Goal: Check status

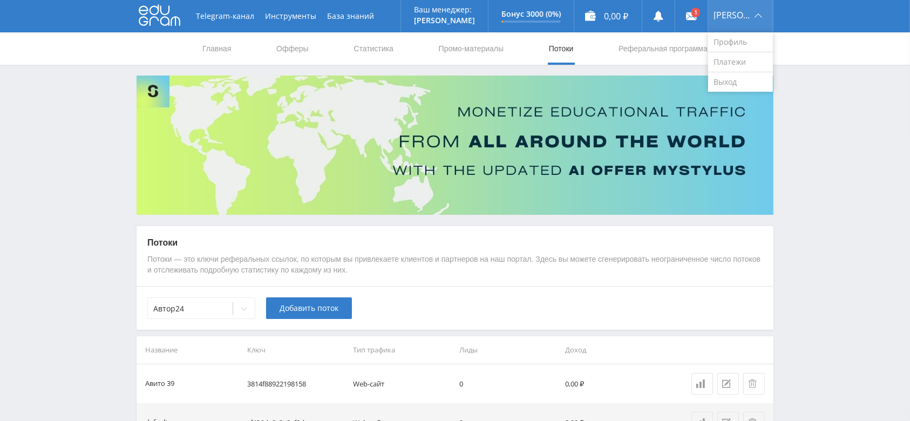
click at [758, 21] on div "Алексей" at bounding box center [740, 16] width 65 height 32
click at [745, 79] on link "Выход" at bounding box center [740, 81] width 65 height 19
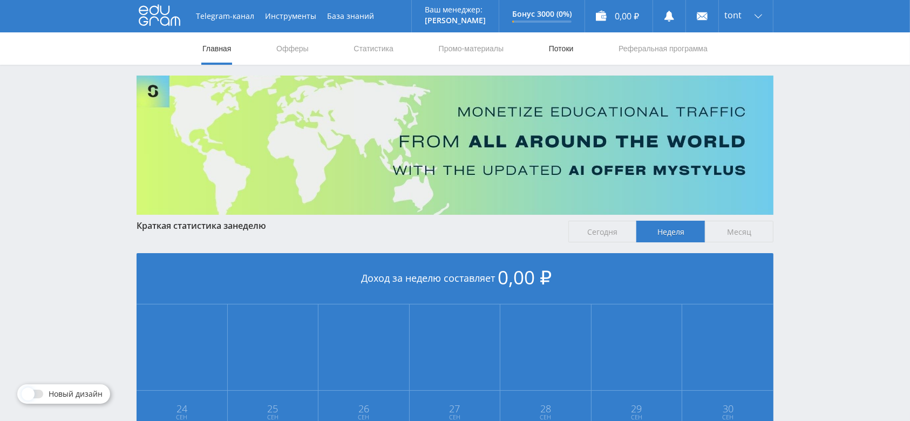
click at [552, 49] on link "Потоки" at bounding box center [561, 48] width 27 height 32
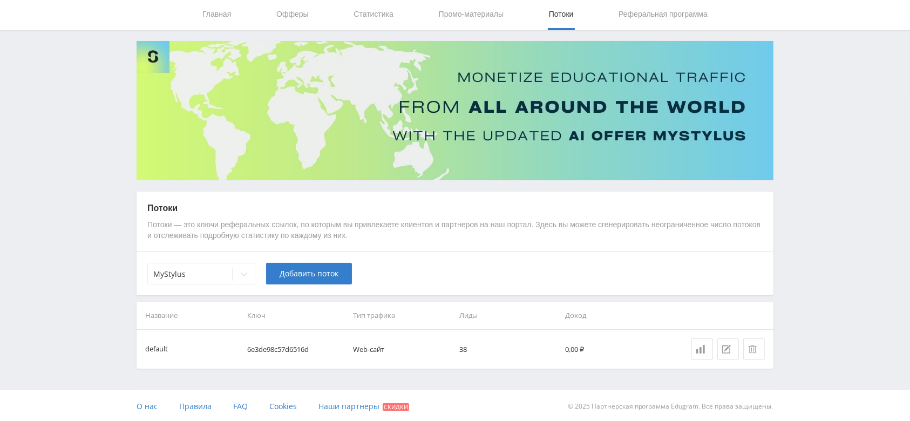
scroll to position [35, 0]
click at [390, 13] on link "Статистика" at bounding box center [373, 13] width 42 height 32
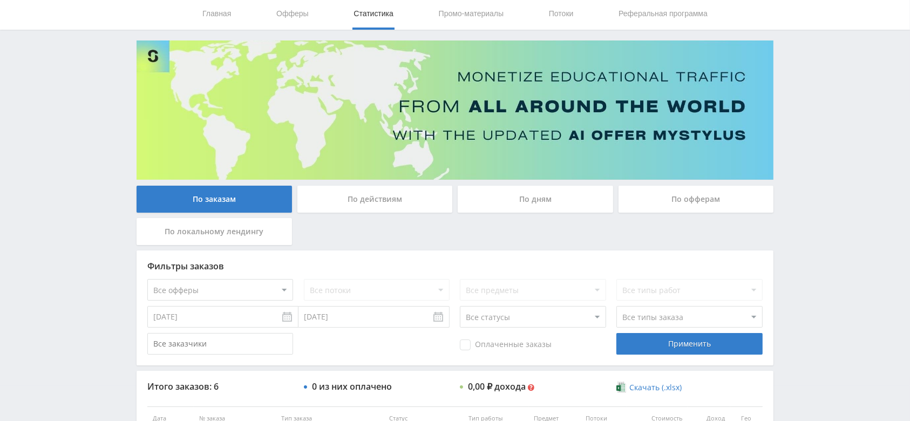
scroll to position [179, 0]
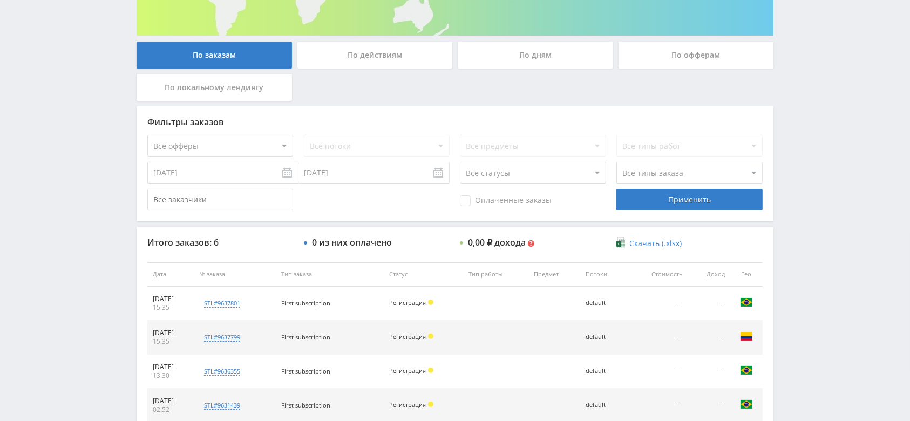
click at [244, 177] on input "[DATE]" at bounding box center [222, 173] width 151 height 22
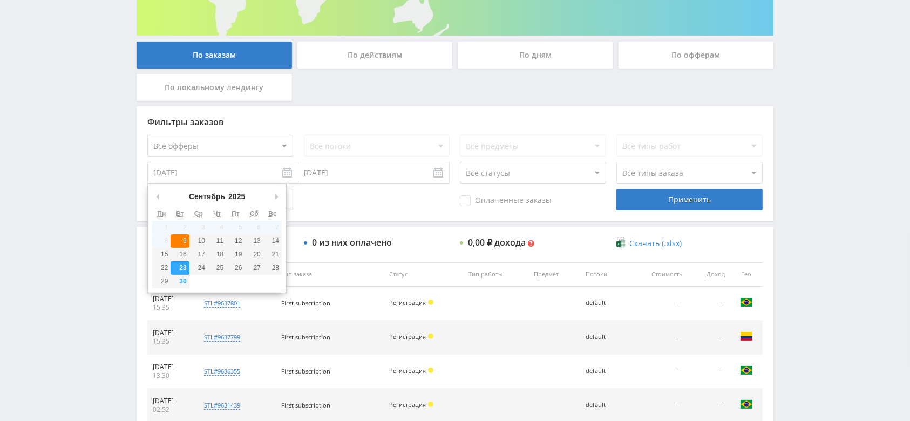
type input "[DATE]"
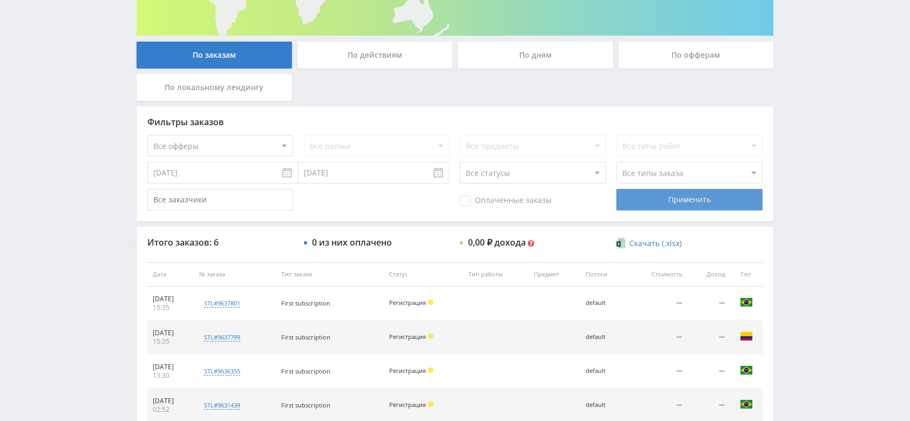
click at [652, 206] on div "Применить" at bounding box center [689, 200] width 146 height 22
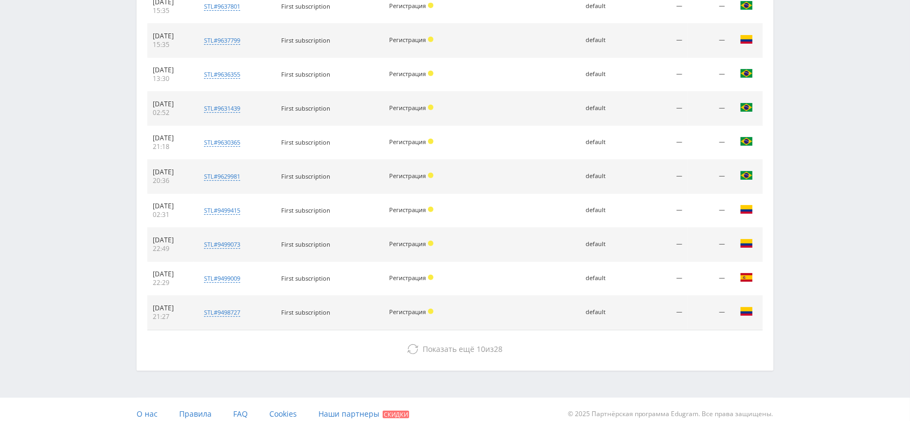
scroll to position [484, 0]
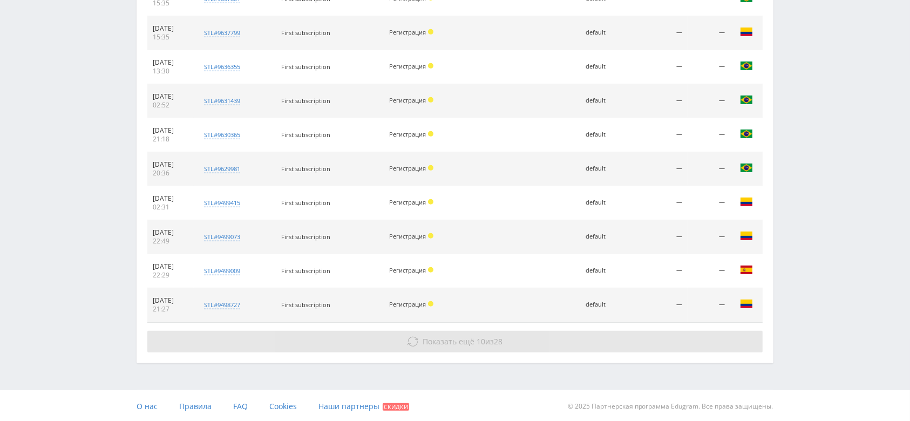
click at [475, 346] on button "Показать ещё 10 из 28" at bounding box center [454, 342] width 615 height 22
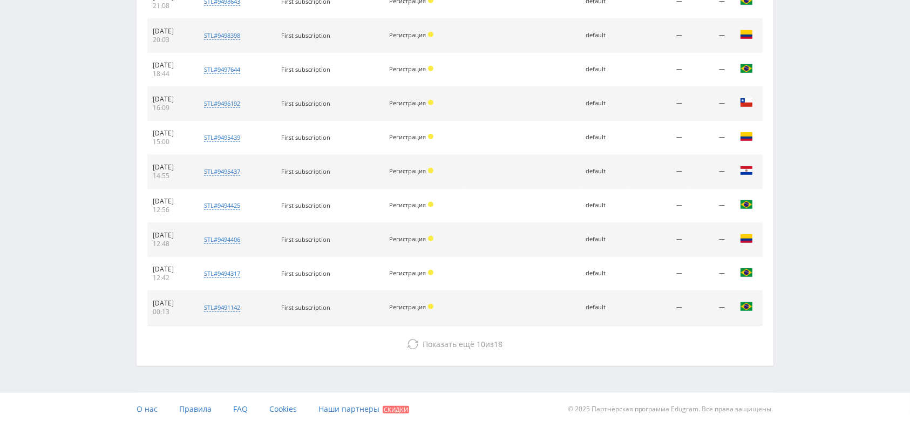
scroll to position [823, 0]
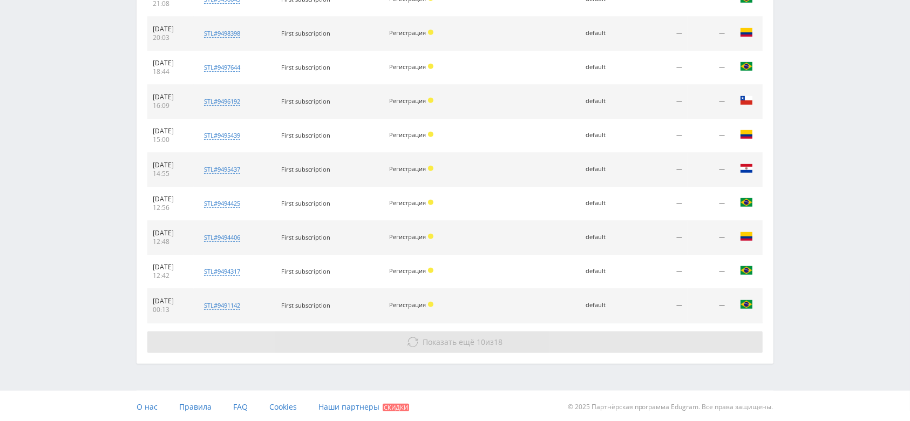
click at [494, 339] on span "Показать ещё 10 из 18" at bounding box center [463, 342] width 80 height 10
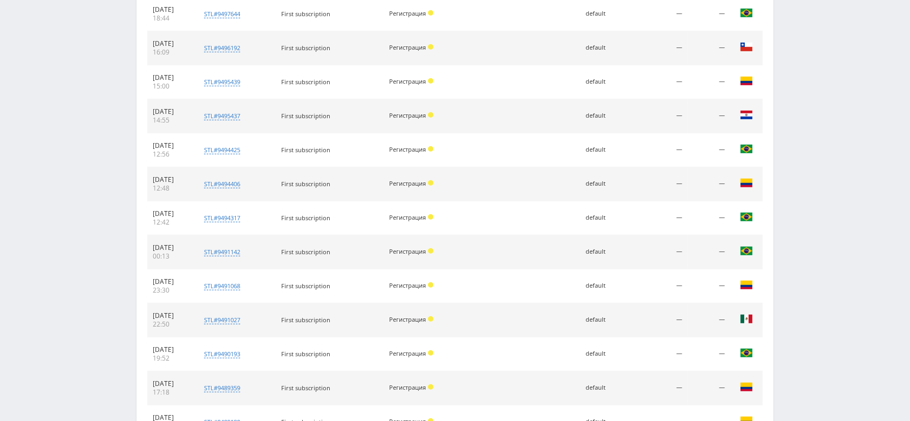
scroll to position [1162, 0]
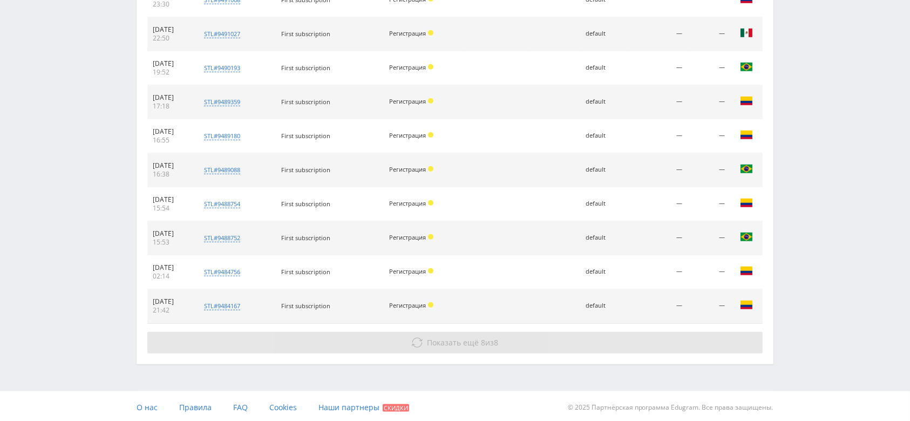
drag, startPoint x: 478, startPoint y: 337, endPoint x: 484, endPoint y: 332, distance: 7.7
click at [479, 337] on span "Показать ещё 8 из 8" at bounding box center [462, 342] width 71 height 10
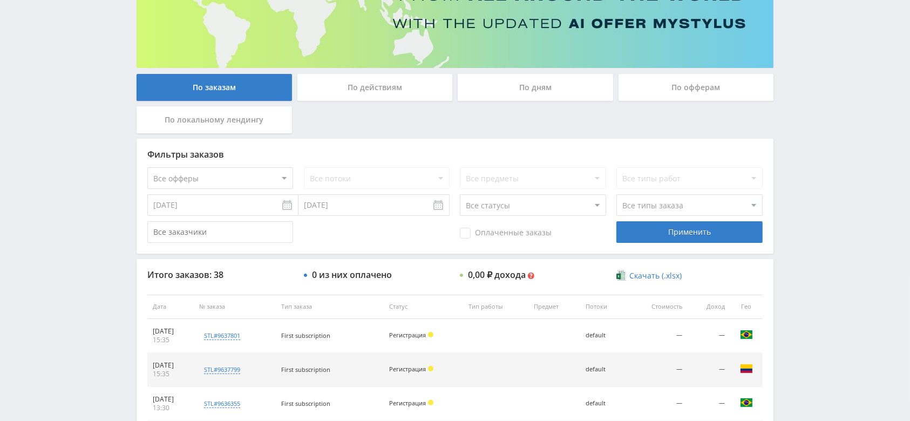
scroll to position [117, 0]
